Goal: Task Accomplishment & Management: Complete application form

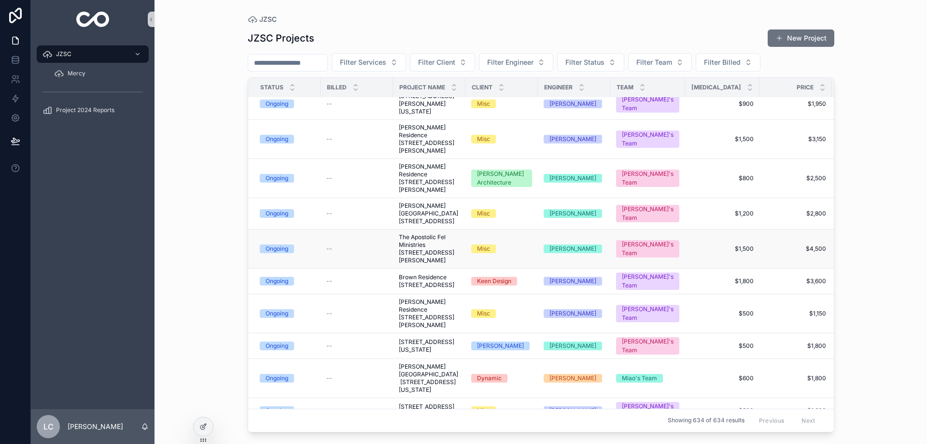
scroll to position [97, 0]
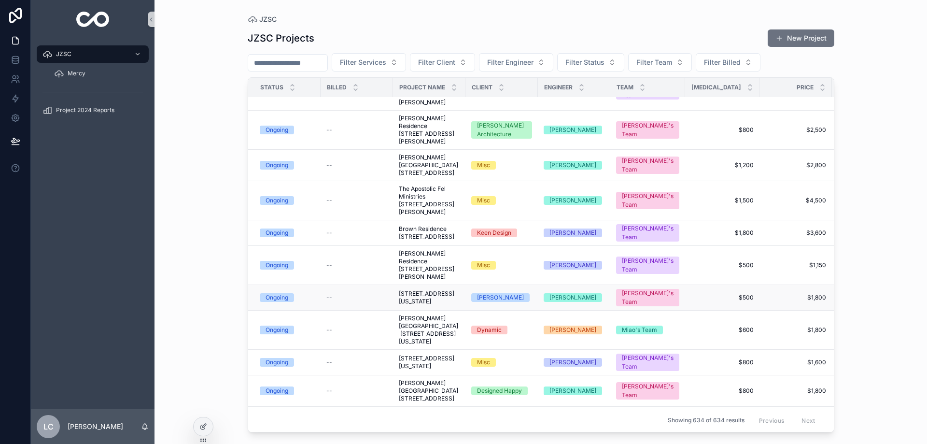
click at [430, 303] on span "[STREET_ADDRESS][US_STATE]" at bounding box center [429, 297] width 61 height 15
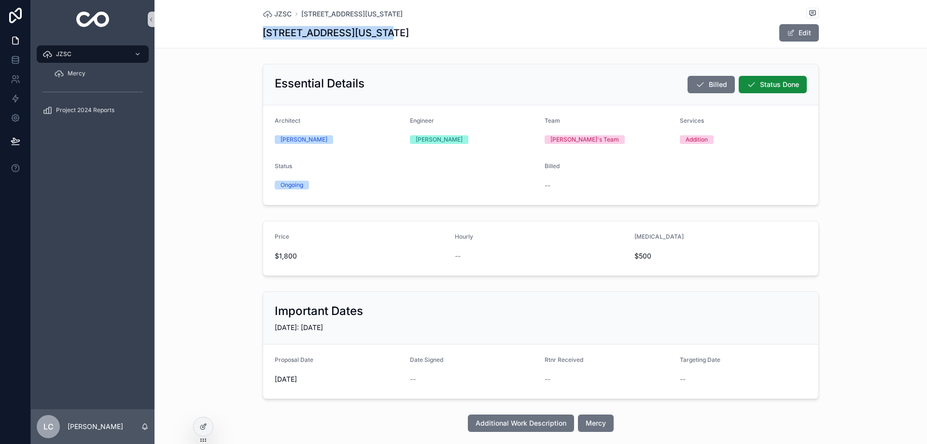
drag, startPoint x: 259, startPoint y: 32, endPoint x: 371, endPoint y: 34, distance: 112.6
click at [371, 34] on h1 "[STREET_ADDRESS][US_STATE]" at bounding box center [336, 33] width 146 height 14
copy h1 "[STREET_ADDRESS]"
drag, startPoint x: 381, startPoint y: 30, endPoint x: 486, endPoint y: 38, distance: 106.0
click at [486, 38] on div "[STREET_ADDRESS][US_STATE] Edit" at bounding box center [541, 33] width 556 height 18
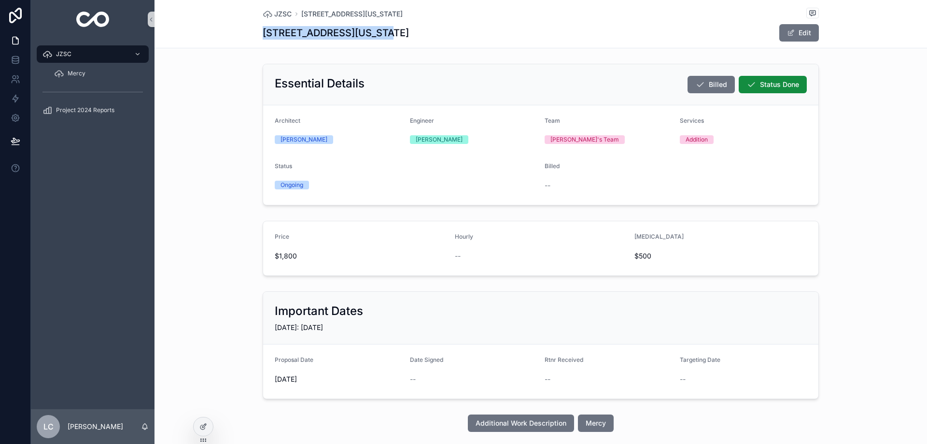
copy h1 "[US_STATE][GEOGRAPHIC_DATA] 20009"
click at [287, 17] on span "JZSC" at bounding box center [282, 14] width 17 height 10
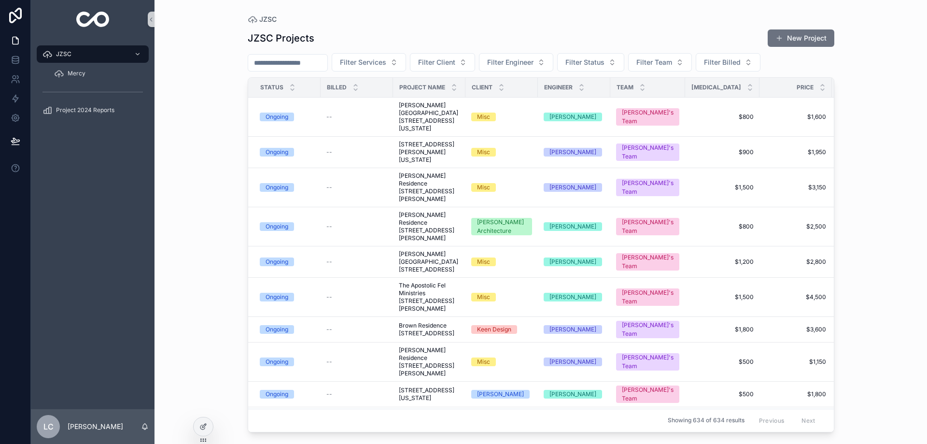
click at [285, 60] on input "scrollable content" at bounding box center [287, 63] width 79 height 14
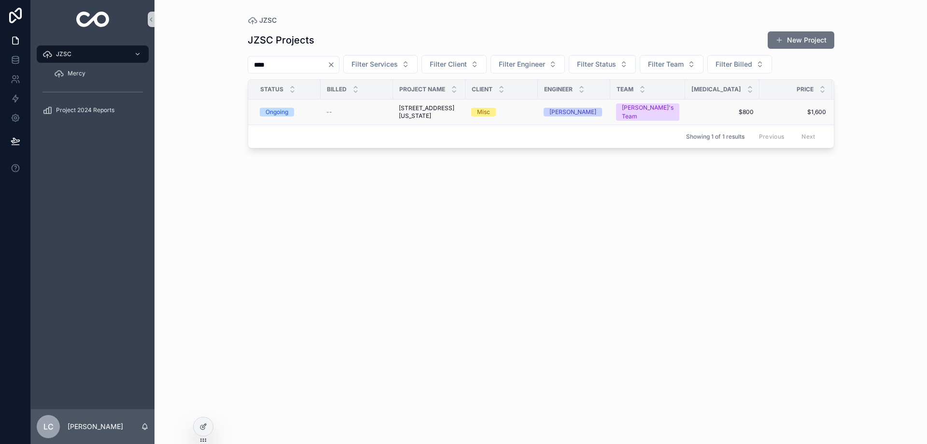
type input "****"
click at [416, 116] on span "[STREET_ADDRESS][US_STATE]" at bounding box center [429, 111] width 61 height 15
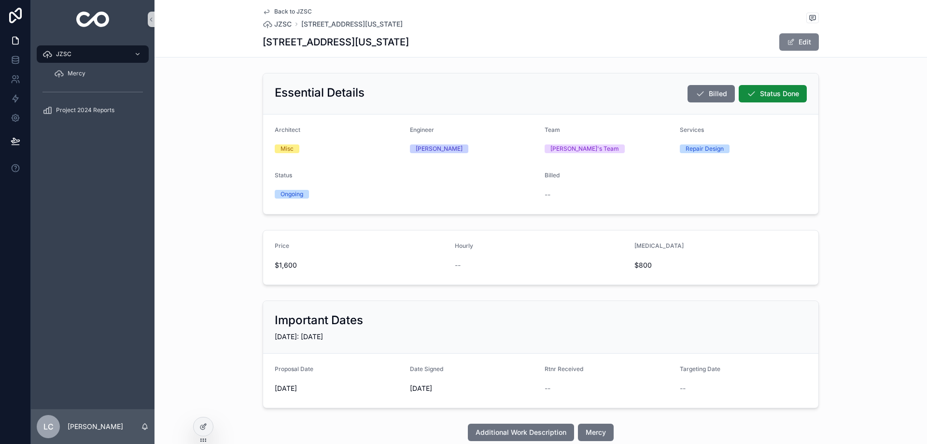
click at [807, 44] on button "Edit" at bounding box center [800, 41] width 40 height 17
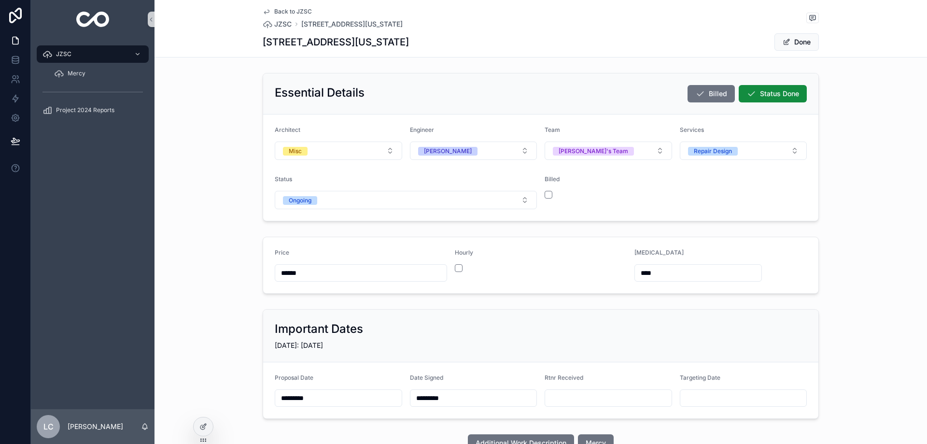
click at [564, 399] on input "scrollable content" at bounding box center [608, 398] width 127 height 14
click at [568, 354] on button "26" at bounding box center [571, 352] width 17 height 17
type input "*********"
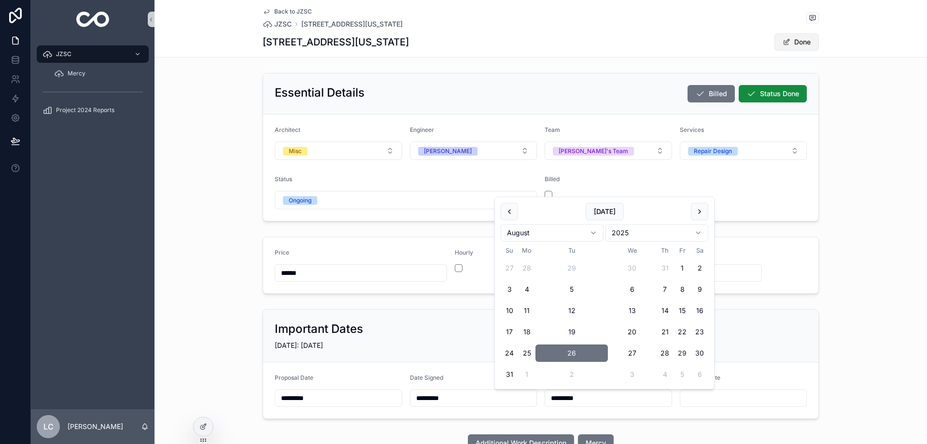
click at [791, 44] on button "Done" at bounding box center [797, 41] width 44 height 17
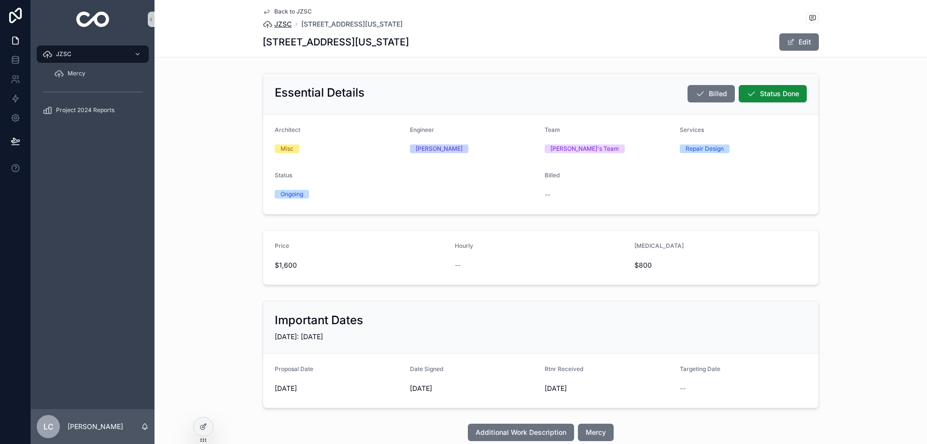
click at [278, 23] on span "JZSC" at bounding box center [282, 24] width 17 height 10
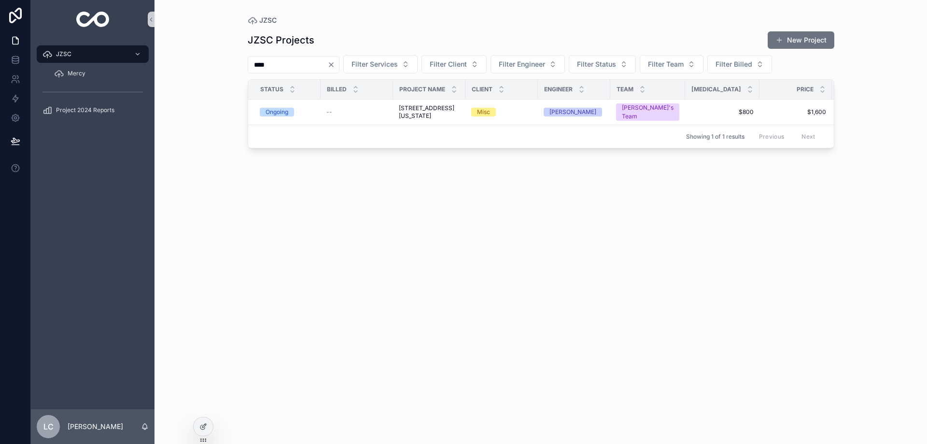
click at [335, 61] on icon "Clear" at bounding box center [331, 65] width 8 height 8
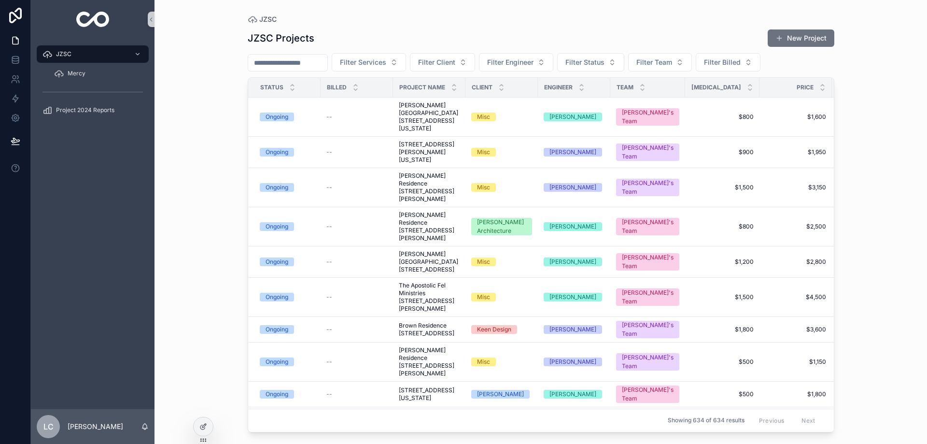
click at [296, 60] on input "scrollable content" at bounding box center [287, 63] width 79 height 14
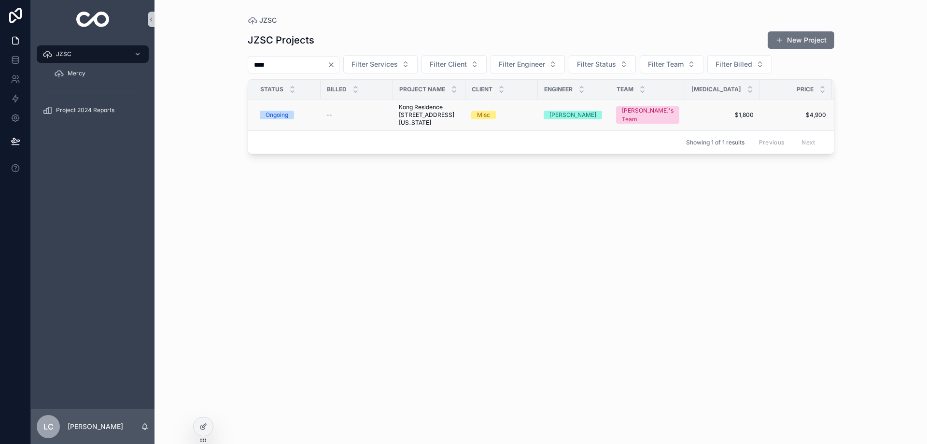
type input "****"
click at [404, 114] on span "Kong Residence [STREET_ADDRESS][US_STATE]" at bounding box center [429, 114] width 61 height 23
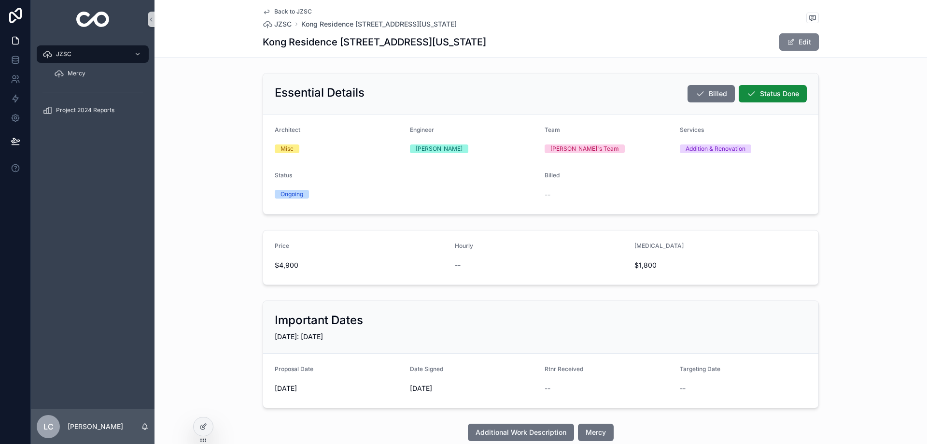
click at [806, 43] on button "Edit" at bounding box center [800, 41] width 40 height 17
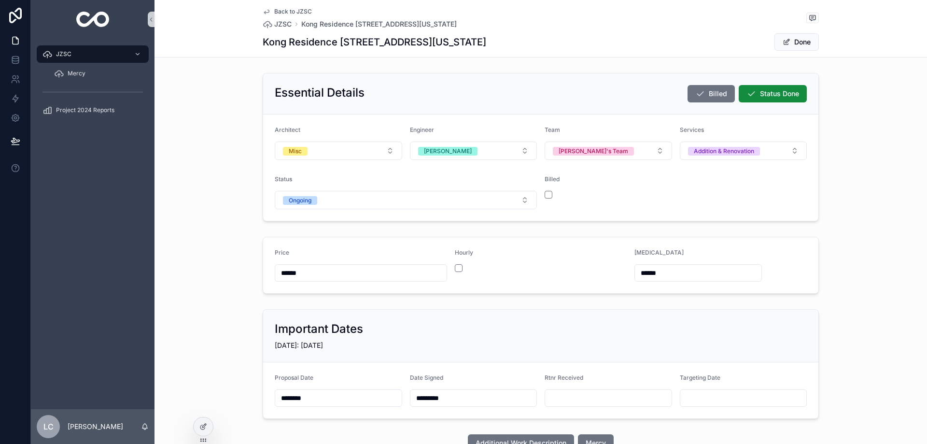
click at [560, 398] on input "scrollable content" at bounding box center [608, 398] width 127 height 14
click at [664, 354] on button "28" at bounding box center [664, 352] width 17 height 17
type input "*********"
click at [799, 43] on button "Done" at bounding box center [797, 41] width 44 height 17
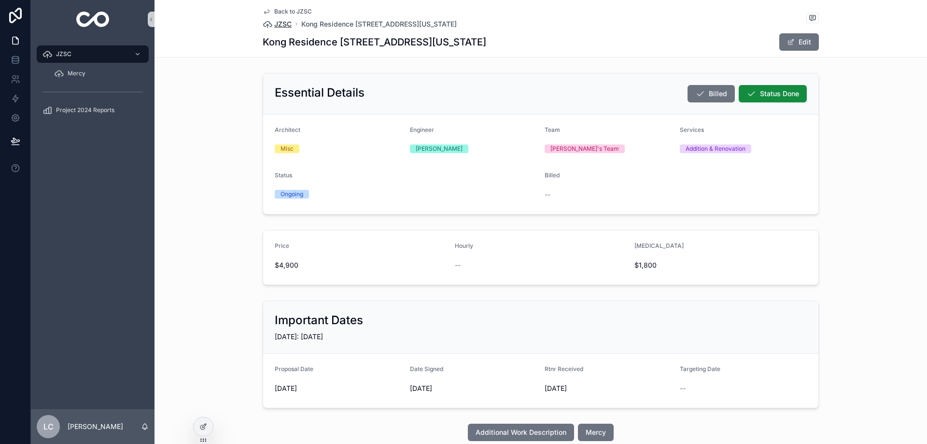
click at [282, 26] on span "JZSC" at bounding box center [282, 24] width 17 height 10
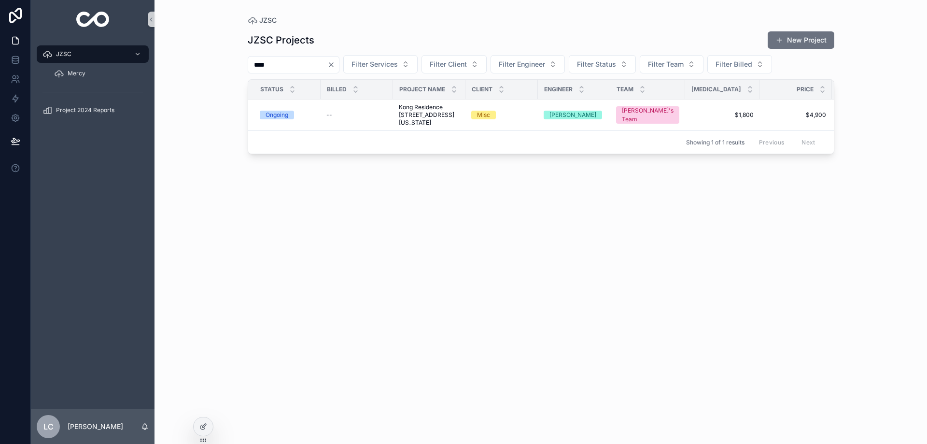
click at [335, 63] on icon "Clear" at bounding box center [331, 65] width 8 height 8
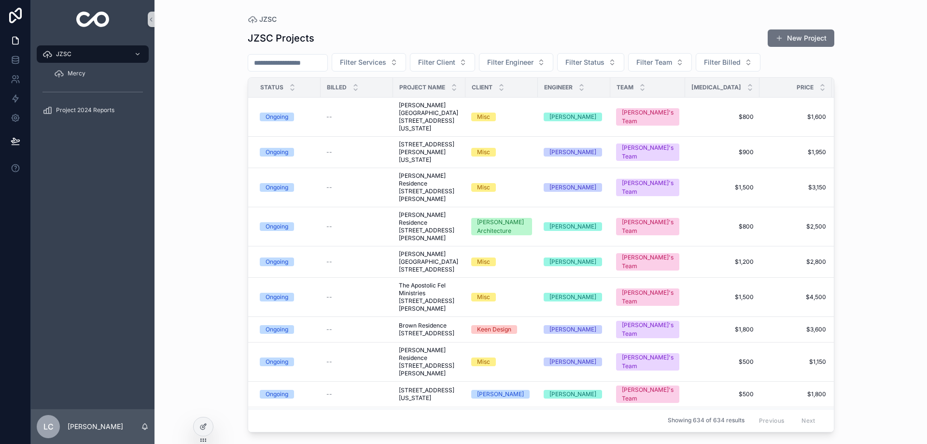
click at [310, 61] on input "scrollable content" at bounding box center [287, 63] width 79 height 14
type input "****"
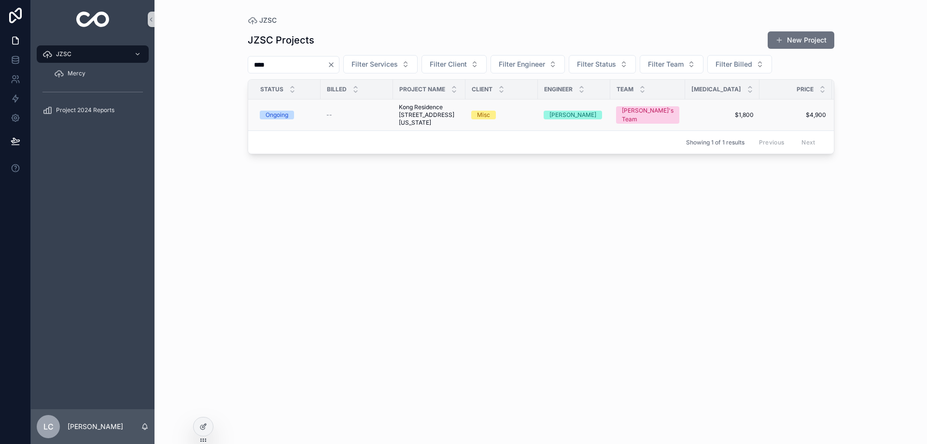
click at [403, 123] on span "Kong Residence [STREET_ADDRESS][US_STATE]" at bounding box center [429, 114] width 61 height 23
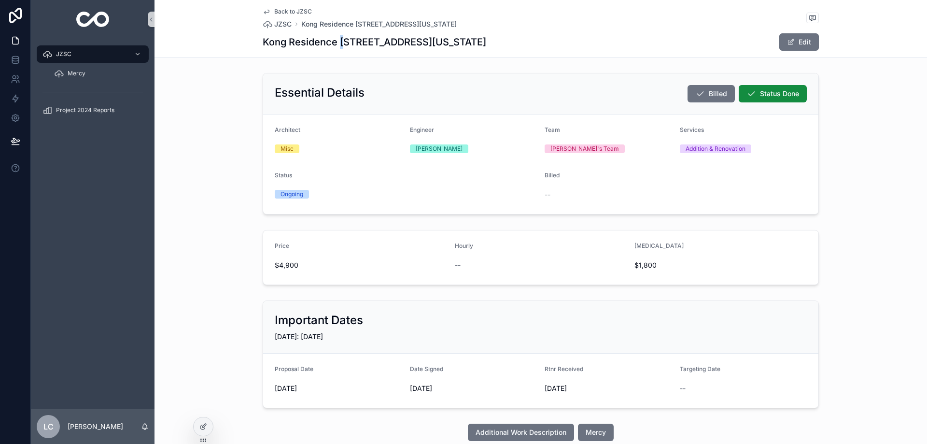
drag, startPoint x: 337, startPoint y: 42, endPoint x: 343, endPoint y: 43, distance: 6.4
click at [343, 43] on h1 "Kong Residence [STREET_ADDRESS][US_STATE]" at bounding box center [375, 42] width 224 height 14
drag, startPoint x: 259, startPoint y: 41, endPoint x: 335, endPoint y: 43, distance: 76.4
click at [335, 43] on h1 "Kong Residence [STREET_ADDRESS][US_STATE]" at bounding box center [375, 42] width 224 height 14
copy h1 "Kong Residence"
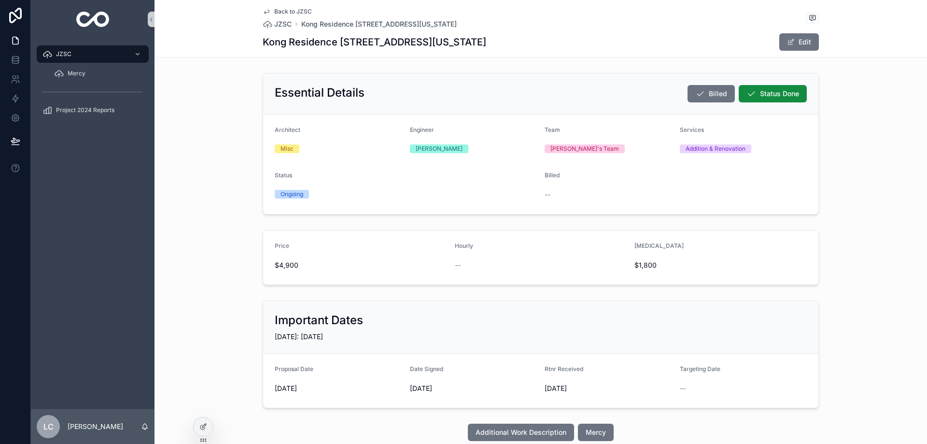
click at [344, 40] on h1 "Kong Residence [STREET_ADDRESS][US_STATE]" at bounding box center [375, 42] width 224 height 14
drag, startPoint x: 336, startPoint y: 41, endPoint x: 432, endPoint y: 42, distance: 96.1
click at [432, 42] on h1 "Kong Residence [STREET_ADDRESS][US_STATE]" at bounding box center [375, 42] width 224 height 14
copy h1 "[STREET_ADDRESS]"
drag, startPoint x: 443, startPoint y: 42, endPoint x: 552, endPoint y: 42, distance: 108.7
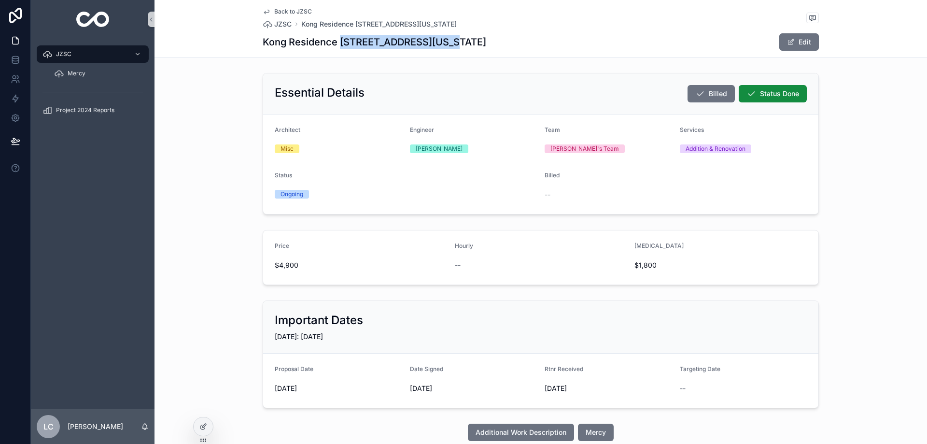
click at [552, 42] on div "Kong Residence [STREET_ADDRESS][US_STATE] Edit" at bounding box center [541, 42] width 556 height 18
copy h1 "[US_STATE], [GEOGRAPHIC_DATA] 20010"
click at [277, 25] on span "JZSC" at bounding box center [282, 24] width 17 height 10
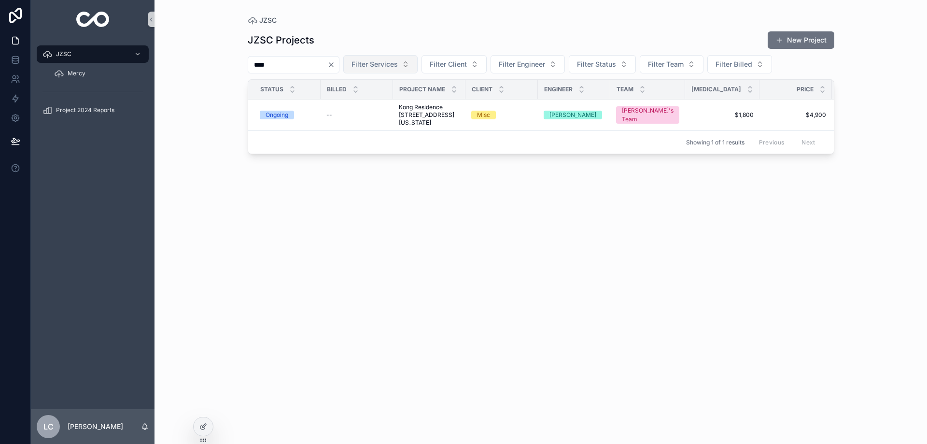
click at [335, 61] on icon "Clear" at bounding box center [331, 65] width 8 height 8
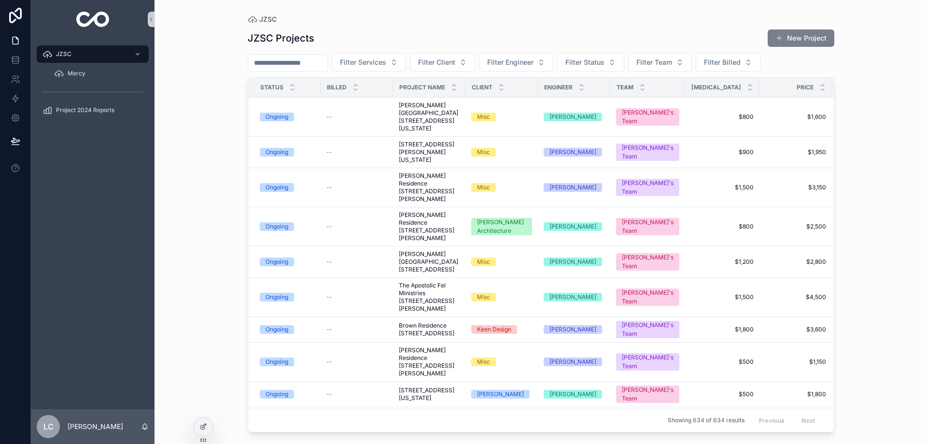
click at [789, 37] on button "New Project" at bounding box center [801, 37] width 67 height 17
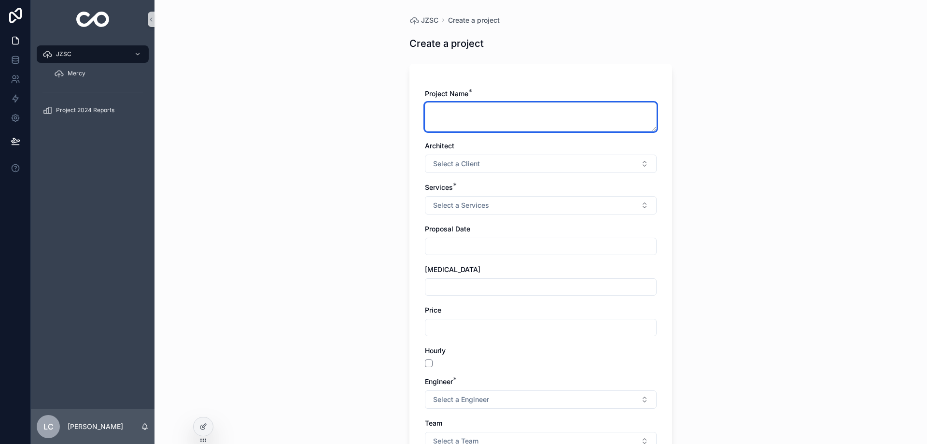
click at [455, 109] on textarea "scrollable content" at bounding box center [541, 116] width 232 height 29
paste textarea "**********"
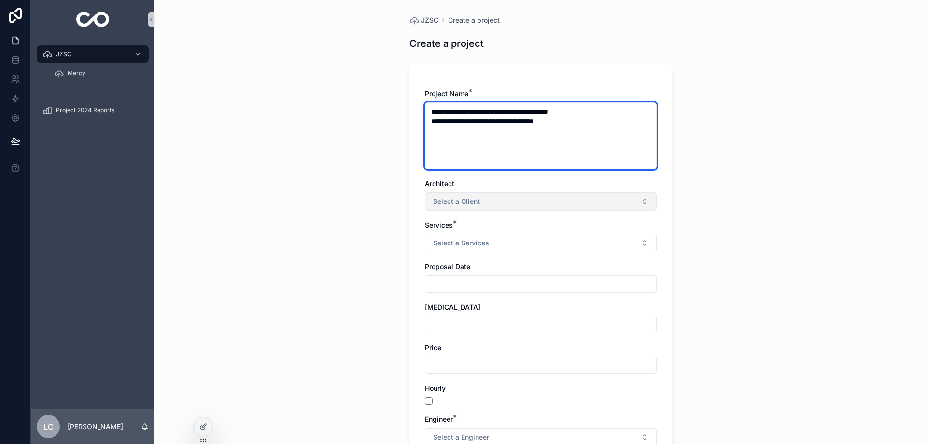
type textarea "**********"
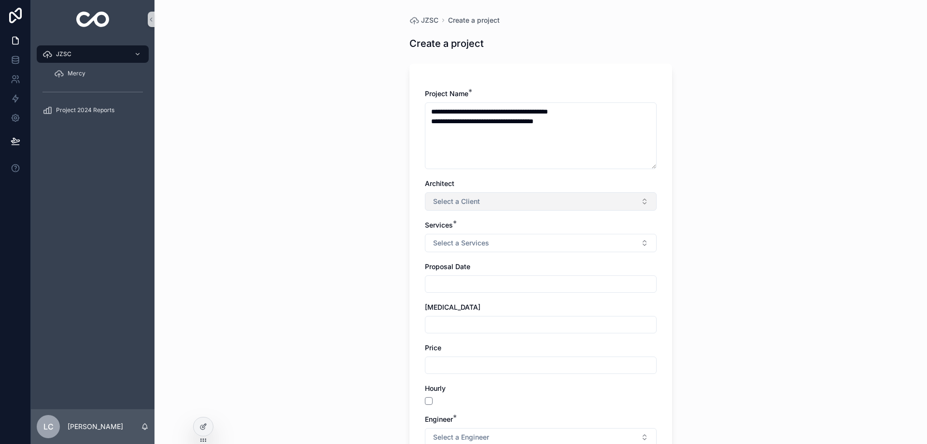
click at [489, 202] on button "Select a Client" at bounding box center [541, 201] width 232 height 18
type input "***"
click at [483, 240] on div "Dynamic" at bounding box center [537, 240] width 227 height 14
click at [480, 242] on span "Select a Services" at bounding box center [461, 243] width 56 height 10
type input "**"
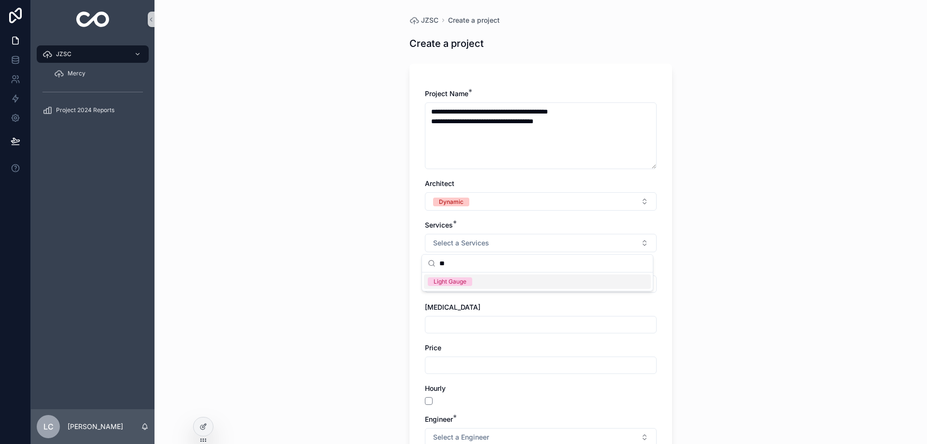
click at [469, 287] on div "Light Gauge" at bounding box center [537, 281] width 227 height 14
click at [456, 283] on input "scrollable content" at bounding box center [541, 284] width 231 height 14
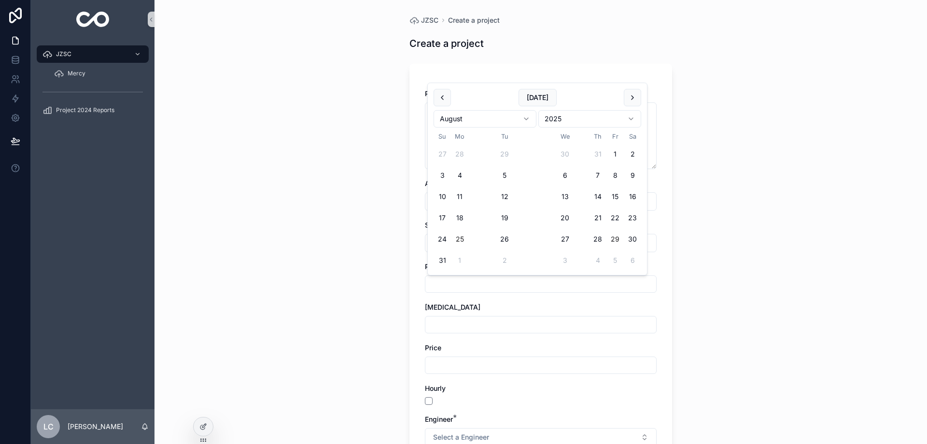
click at [464, 240] on button "25" at bounding box center [459, 238] width 17 height 17
type input "*********"
click at [469, 325] on input "scrollable content" at bounding box center [541, 325] width 231 height 14
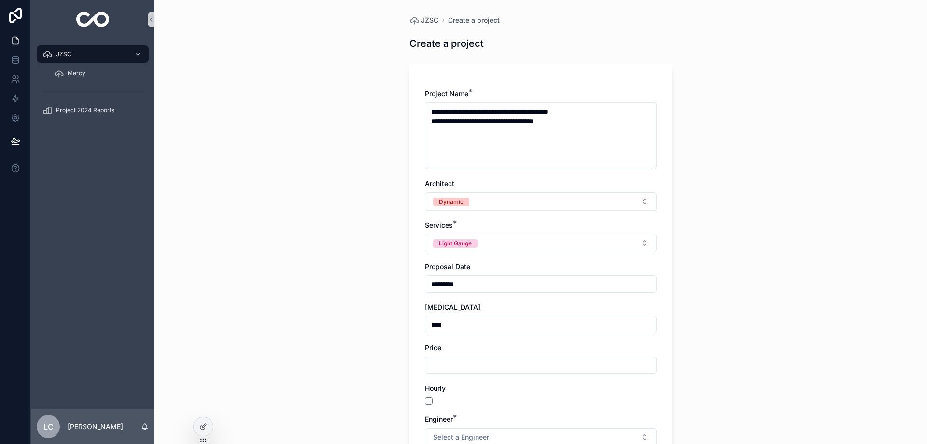
type input "****"
click at [582, 364] on input "scrollable content" at bounding box center [541, 365] width 231 height 14
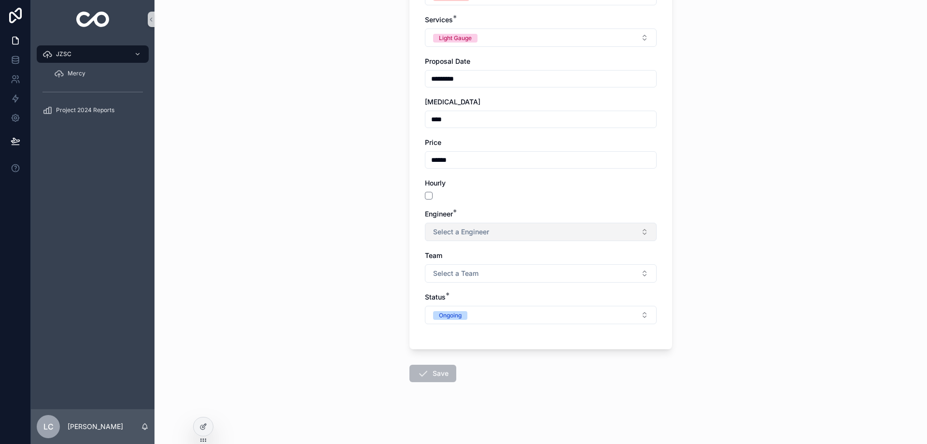
type input "******"
click at [467, 230] on span "Select a Engineer" at bounding box center [461, 232] width 56 height 10
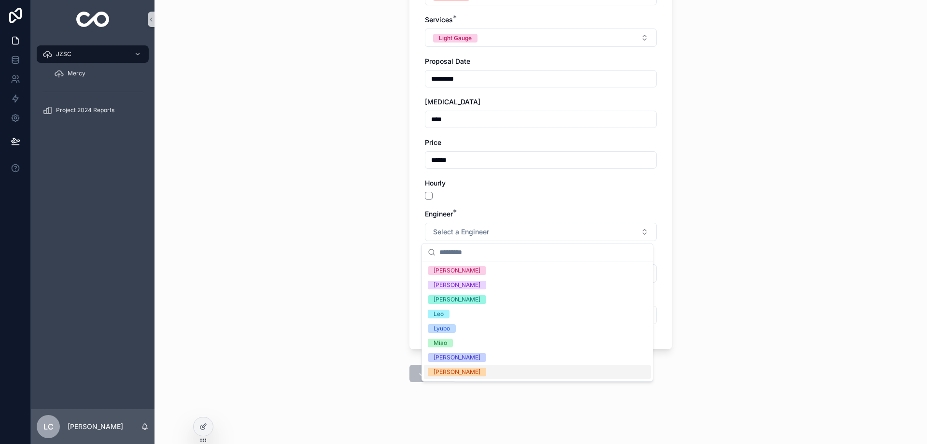
click at [452, 374] on div "[PERSON_NAME]" at bounding box center [457, 372] width 47 height 9
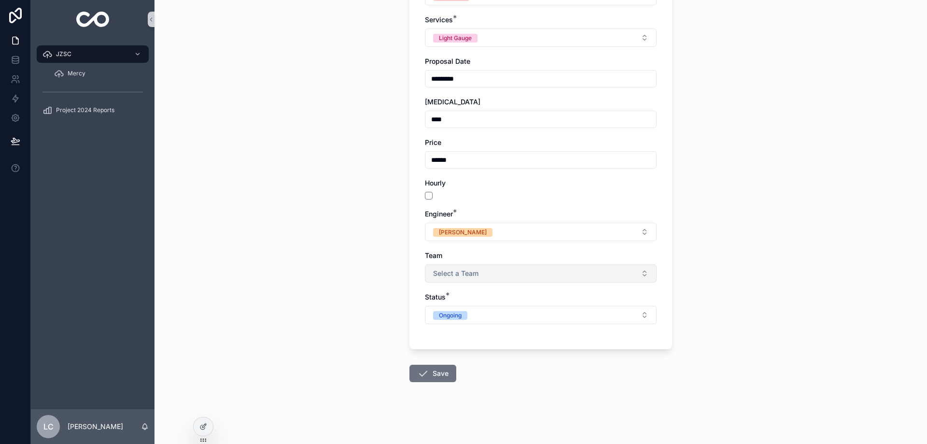
click at [469, 273] on span "Select a Team" at bounding box center [455, 274] width 45 height 10
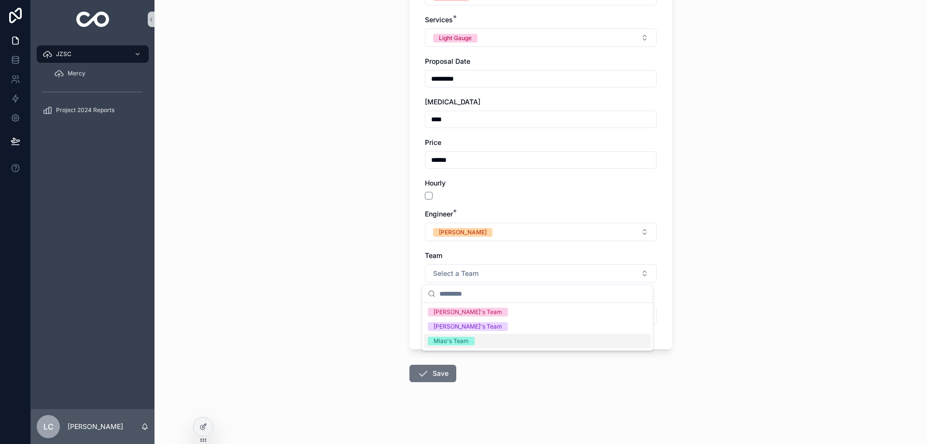
click at [467, 339] on div "Miao's Team" at bounding box center [451, 341] width 35 height 9
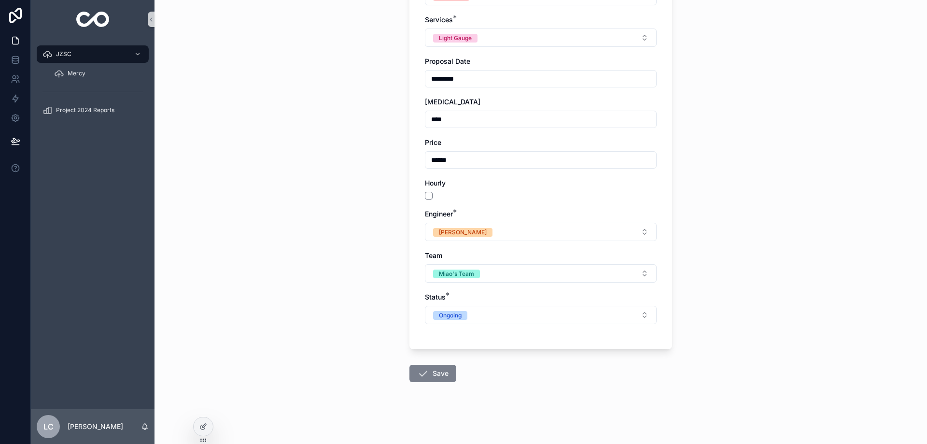
click at [433, 372] on button "Save" at bounding box center [433, 373] width 47 height 17
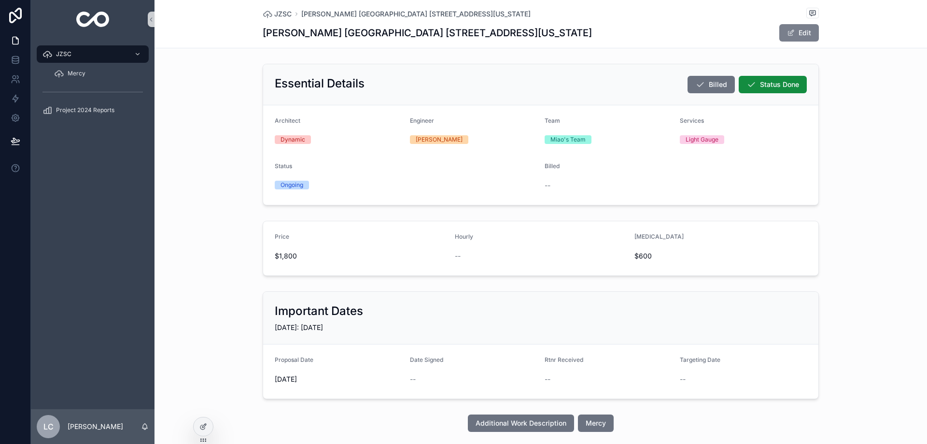
click at [808, 35] on button "Edit" at bounding box center [800, 32] width 40 height 17
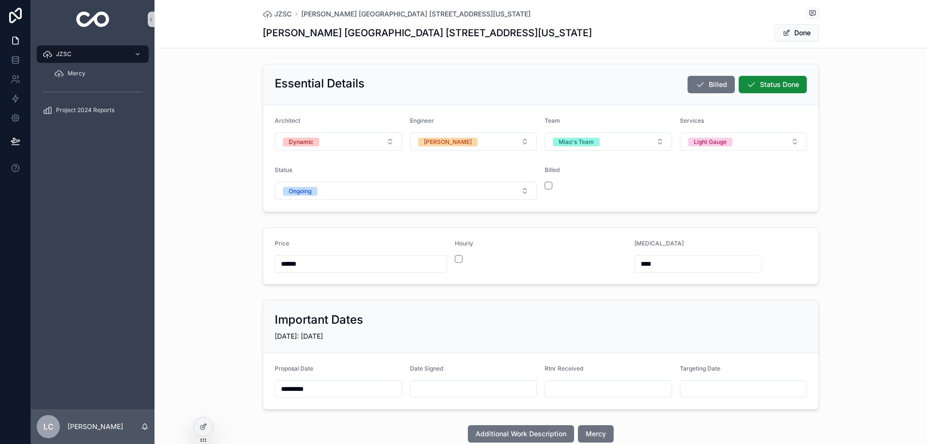
click at [445, 387] on input "scrollable content" at bounding box center [474, 389] width 127 height 14
click at [435, 343] on button "26" at bounding box center [436, 343] width 17 height 17
type input "*********"
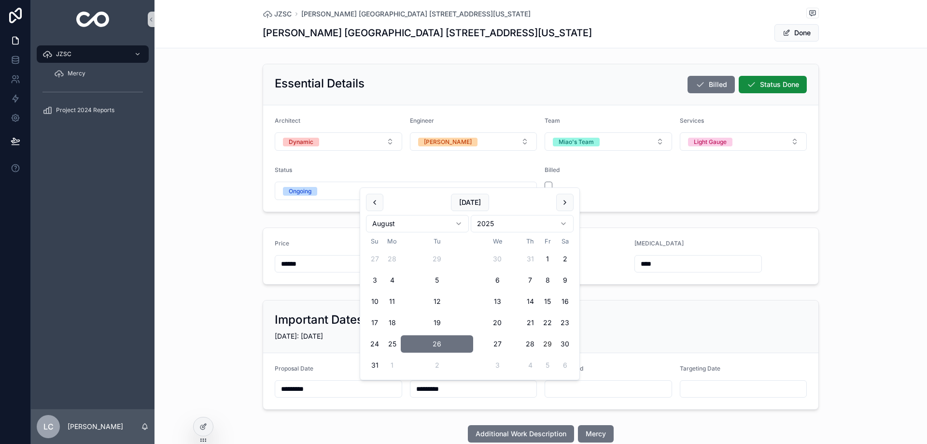
click at [602, 395] on input "scrollable content" at bounding box center [608, 389] width 127 height 14
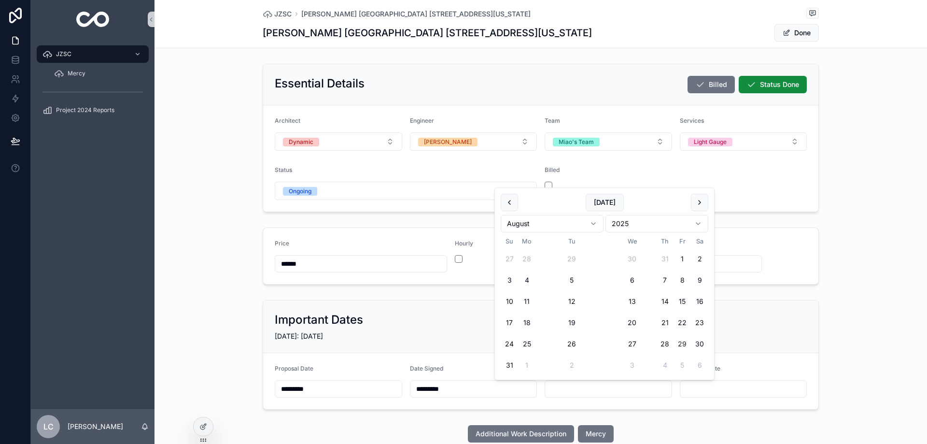
drag, startPoint x: 602, startPoint y: 390, endPoint x: 595, endPoint y: 389, distance: 7.4
click at [602, 390] on input "scrollable content" at bounding box center [608, 389] width 127 height 14
click at [628, 341] on button "27" at bounding box center [632, 343] width 17 height 17
type input "*********"
click at [793, 32] on button "Done" at bounding box center [797, 32] width 44 height 17
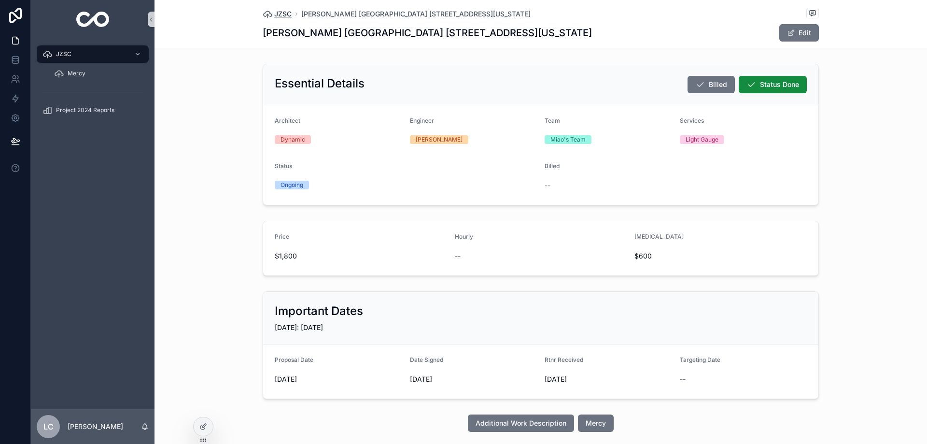
click at [280, 14] on span "JZSC" at bounding box center [282, 14] width 17 height 10
